Goal: Navigation & Orientation: Find specific page/section

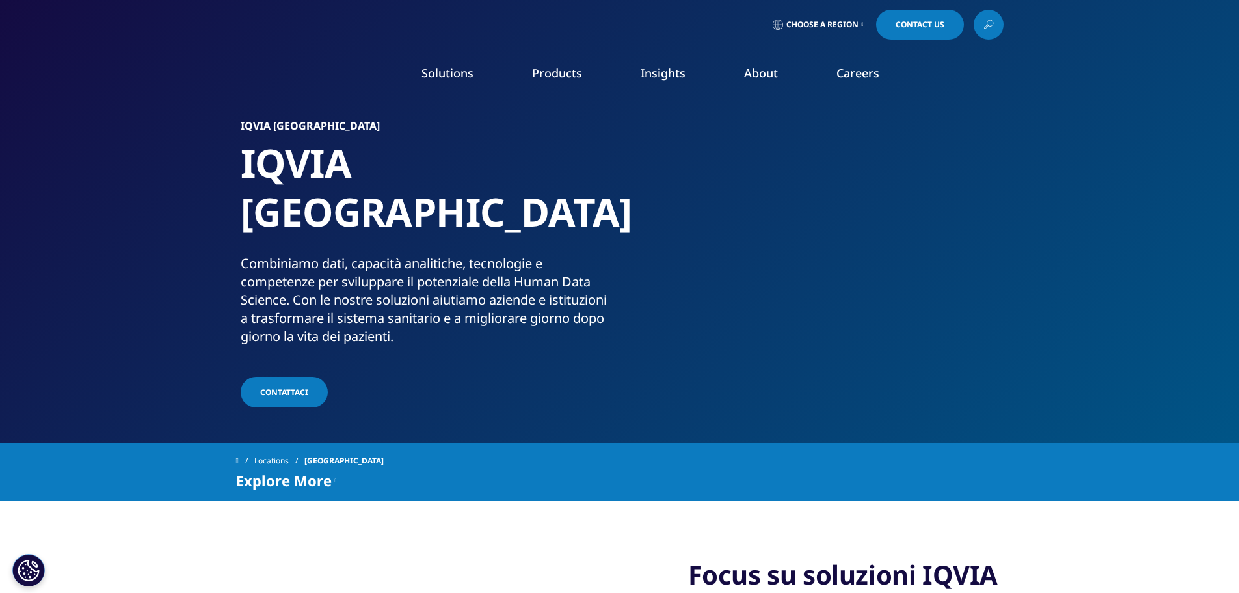
click at [82, 202] on li "Our Company" at bounding box center [185, 192] width 260 height 24
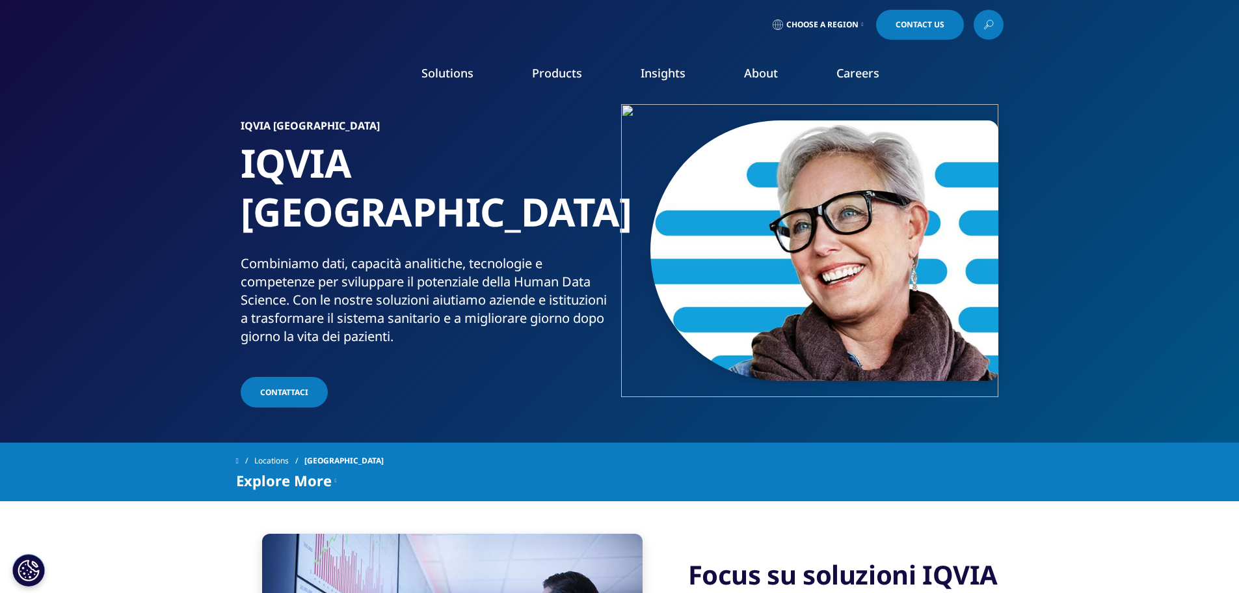
click at [64, 189] on link "Our Company" at bounding box center [185, 187] width 260 height 14
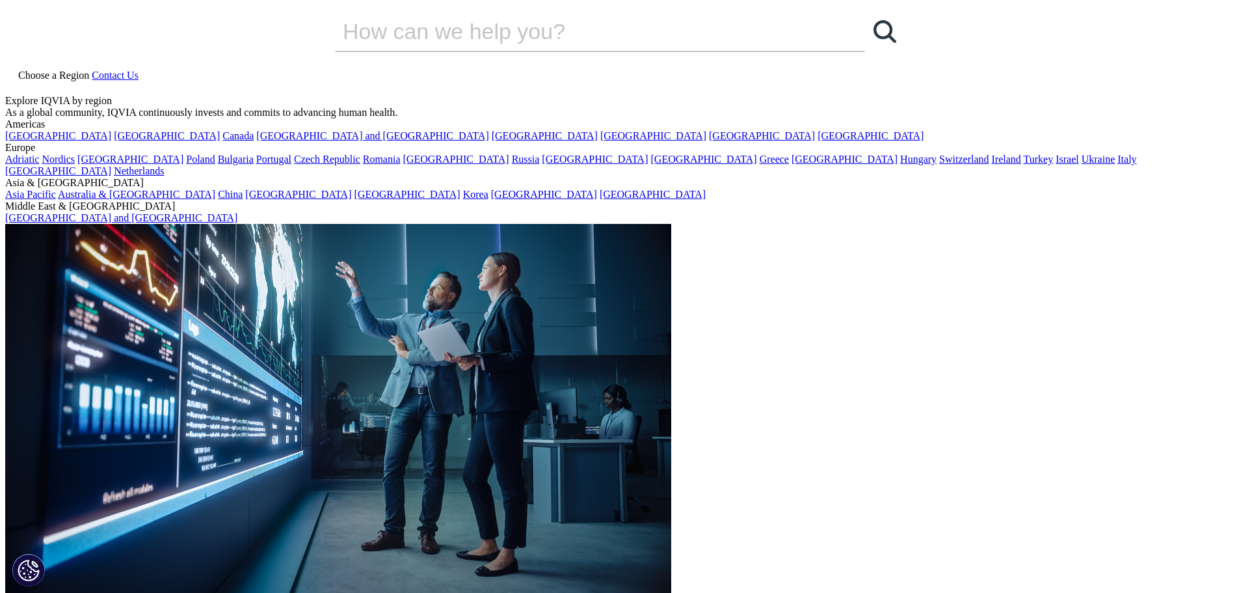
click at [1117, 165] on link "Italy" at bounding box center [1126, 159] width 19 height 11
